Goal: Find specific page/section: Find specific page/section

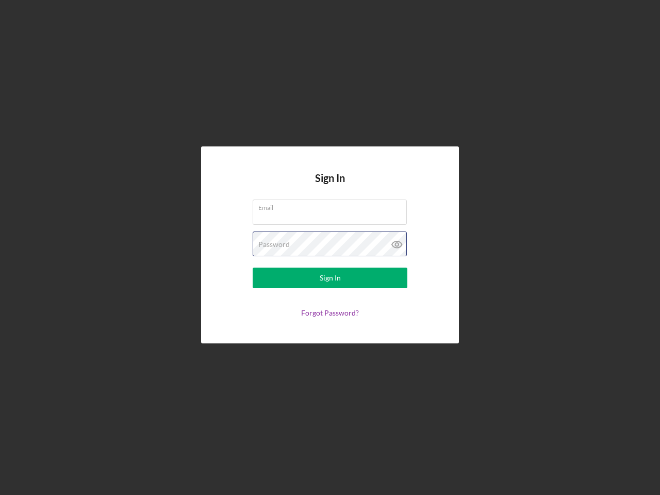
click at [330, 247] on div "Password" at bounding box center [330, 244] width 155 height 26
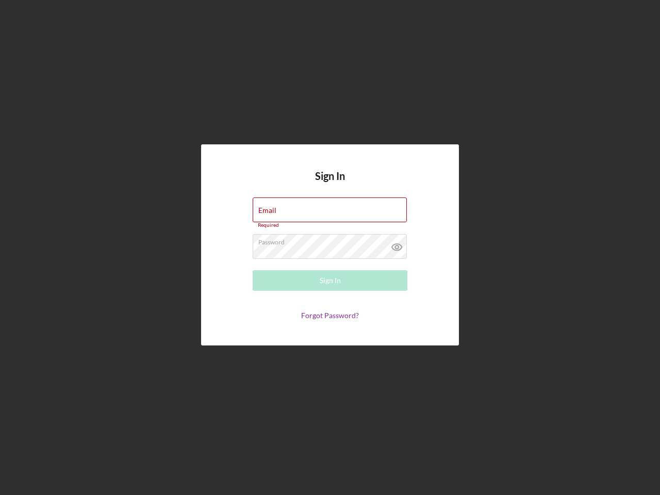
click at [397, 244] on icon at bounding box center [397, 247] width 26 height 26
